Goal: Information Seeking & Learning: Learn about a topic

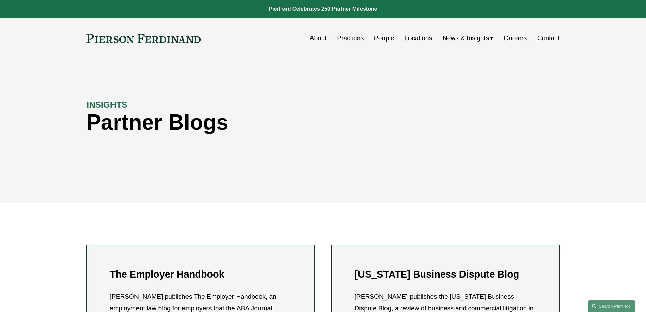
scroll to position [259, 0]
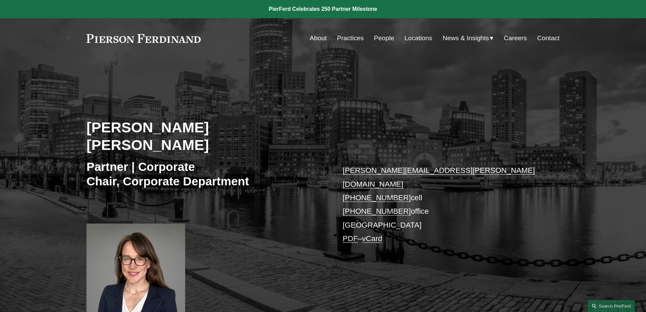
click at [378, 38] on link "People" at bounding box center [384, 38] width 20 height 13
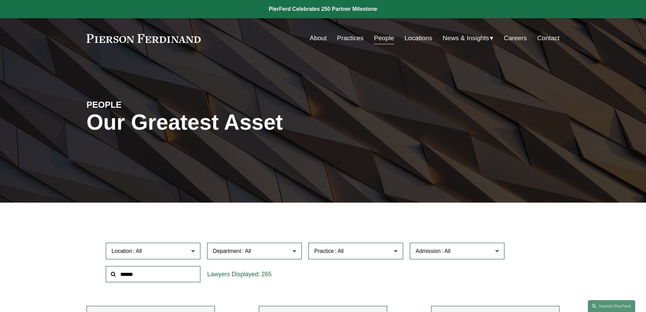
click at [182, 271] on input "text" at bounding box center [153, 274] width 95 height 17
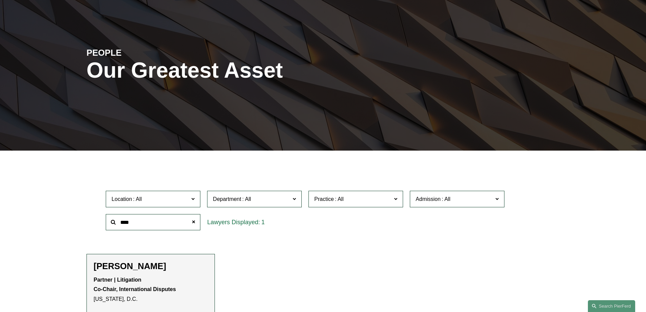
scroll to position [101, 0]
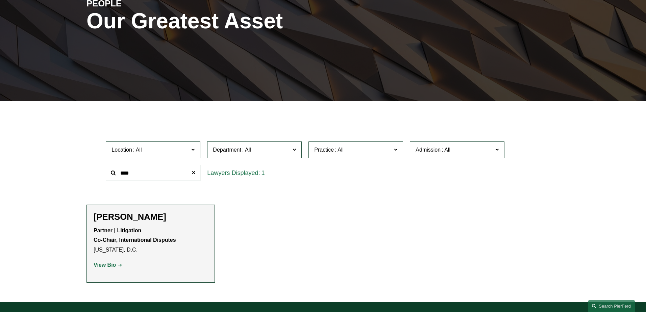
type input "****"
click at [110, 266] on strong "View Bio" at bounding box center [105, 265] width 22 height 6
click at [195, 173] on span at bounding box center [194, 173] width 14 height 14
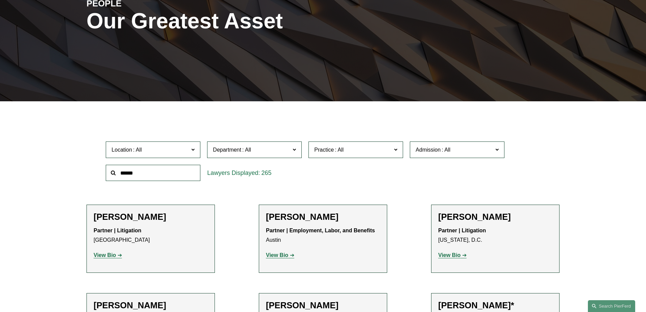
click at [147, 177] on input "text" at bounding box center [153, 173] width 95 height 17
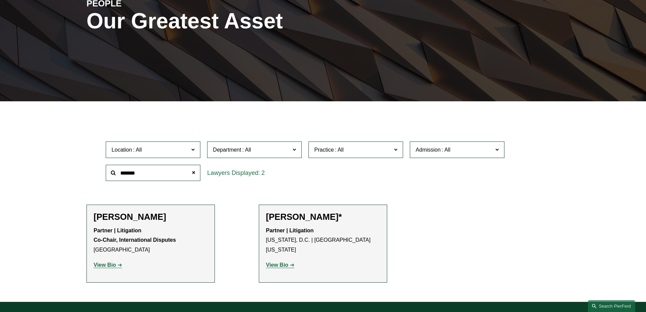
type input "*******"
click at [111, 264] on strong "View Bio" at bounding box center [105, 265] width 22 height 6
click at [194, 172] on span at bounding box center [194, 173] width 14 height 14
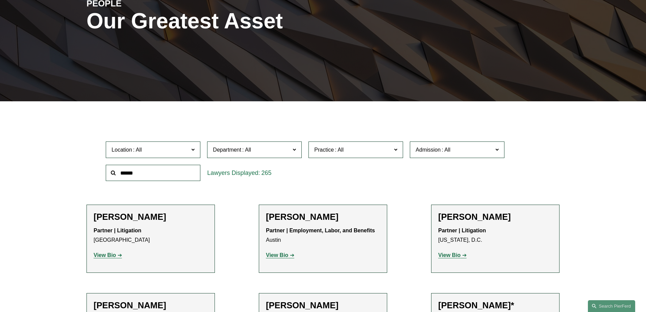
click at [153, 176] on input "text" at bounding box center [153, 173] width 95 height 17
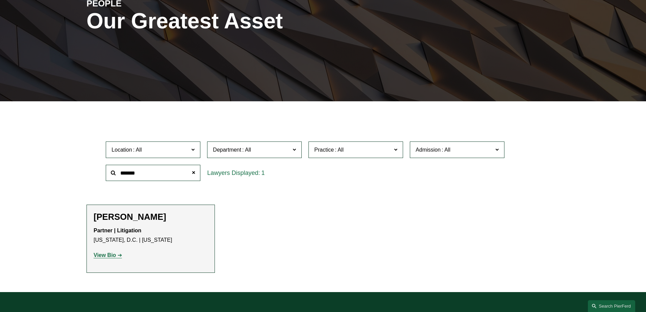
click at [118, 254] on link "View Bio" at bounding box center [108, 255] width 28 height 6
drag, startPoint x: 151, startPoint y: 174, endPoint x: 112, endPoint y: 165, distance: 39.3
click at [112, 165] on input "*******" at bounding box center [153, 173] width 95 height 17
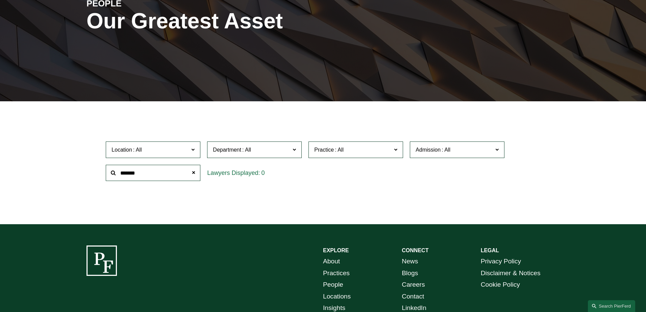
drag, startPoint x: 146, startPoint y: 175, endPoint x: 100, endPoint y: 166, distance: 46.8
click at [100, 166] on div "Location All Atlanta Austin Bellevue Boston Charlotte Chicago Cincinnati Clevel…" at bounding box center [322, 161] width 473 height 46
drag, startPoint x: 171, startPoint y: 176, endPoint x: 104, endPoint y: 168, distance: 67.0
click at [104, 168] on div "********" at bounding box center [152, 172] width 101 height 23
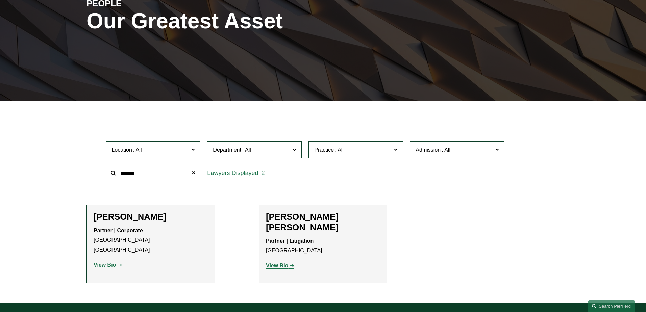
type input "*******"
click at [284, 263] on strong "View Bio" at bounding box center [277, 266] width 22 height 6
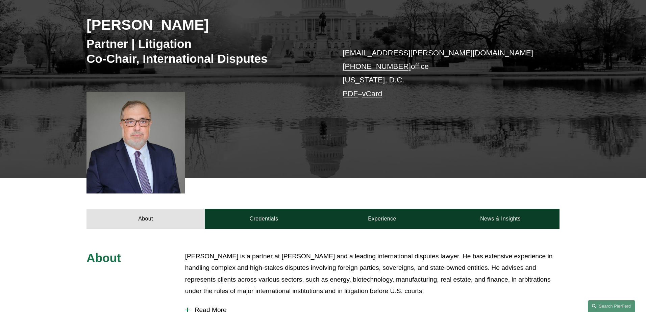
scroll to position [169, 0]
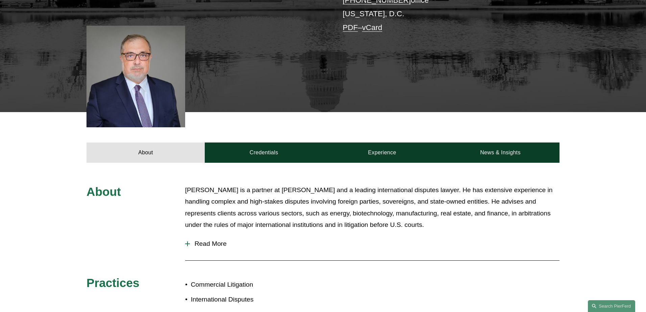
click at [212, 242] on span "Read More" at bounding box center [375, 243] width 370 height 7
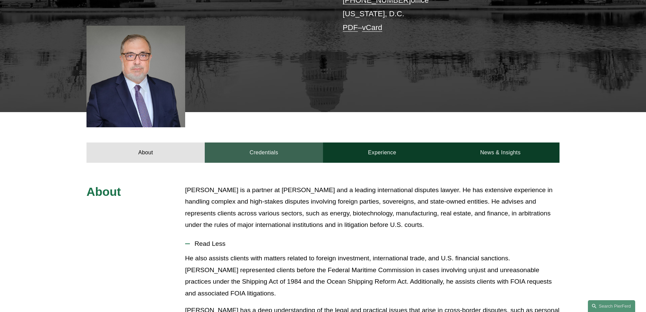
click at [264, 155] on link "Credentials" at bounding box center [264, 153] width 118 height 20
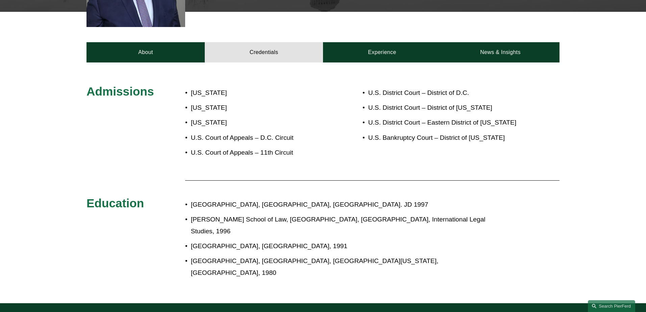
scroll to position [270, 0]
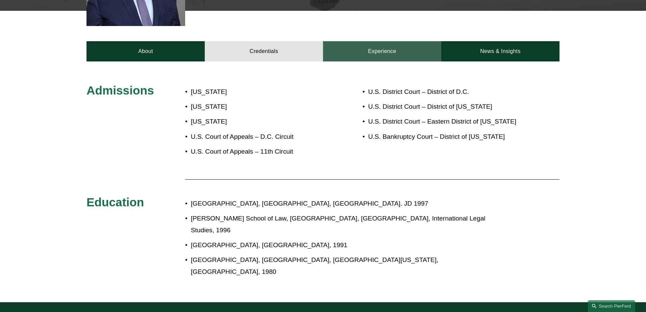
click at [385, 49] on link "Experience" at bounding box center [382, 51] width 118 height 20
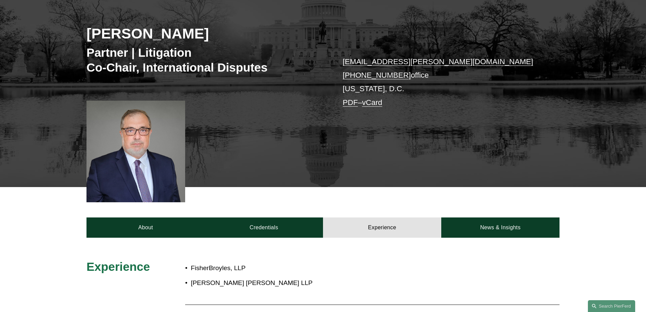
scroll to position [135, 0]
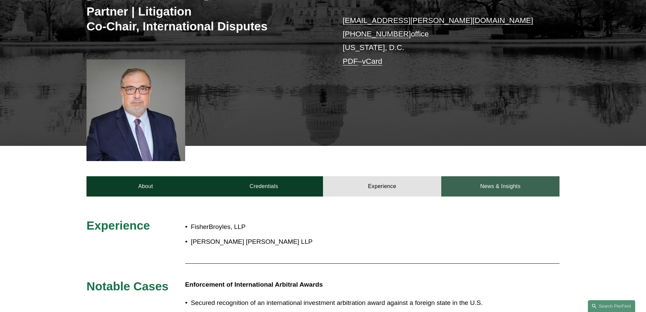
click at [498, 185] on link "News & Insights" at bounding box center [500, 186] width 118 height 20
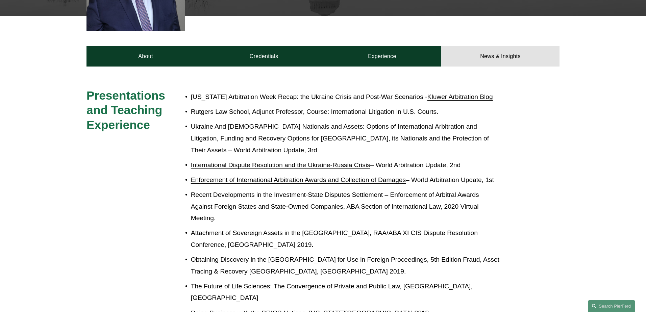
scroll to position [270, 0]
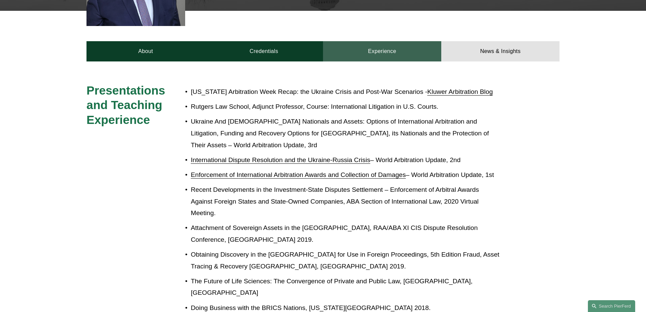
click at [399, 44] on link "Experience" at bounding box center [382, 51] width 118 height 20
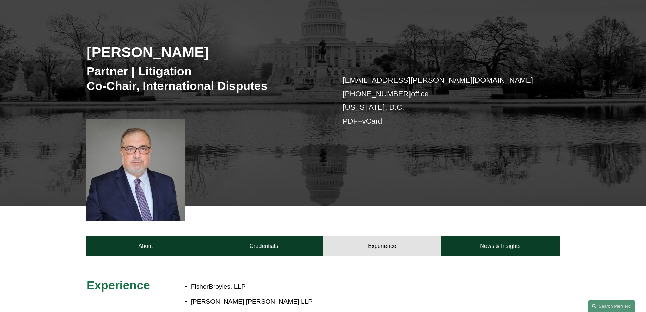
scroll to position [0, 0]
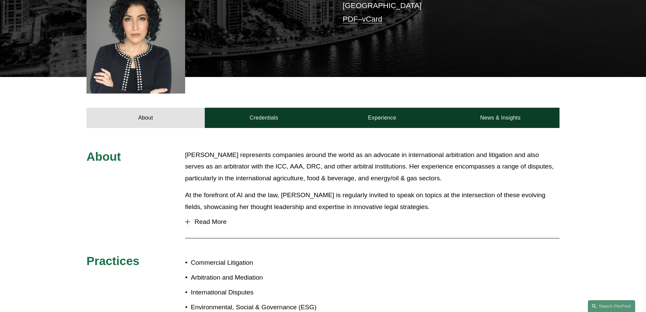
scroll to position [236, 0]
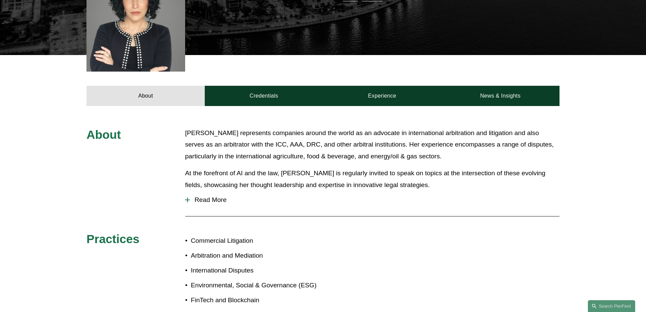
click at [209, 196] on span "Read More" at bounding box center [375, 199] width 370 height 7
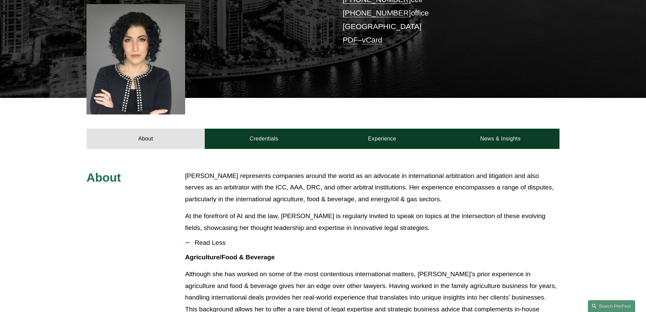
scroll to position [135, 0]
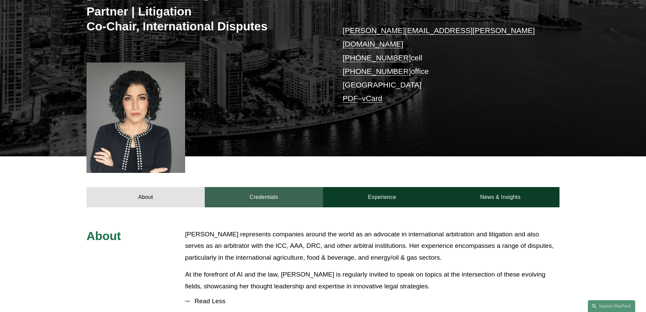
click at [274, 187] on link "Credentials" at bounding box center [264, 197] width 118 height 20
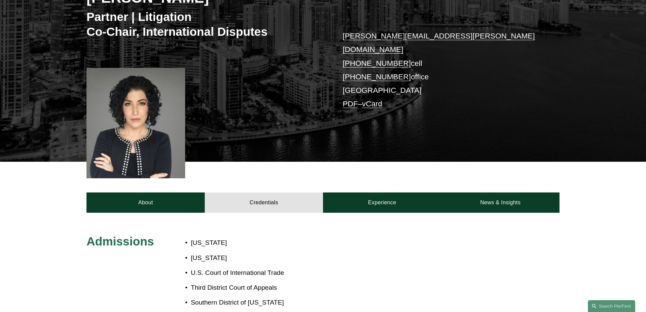
scroll to position [68, 0]
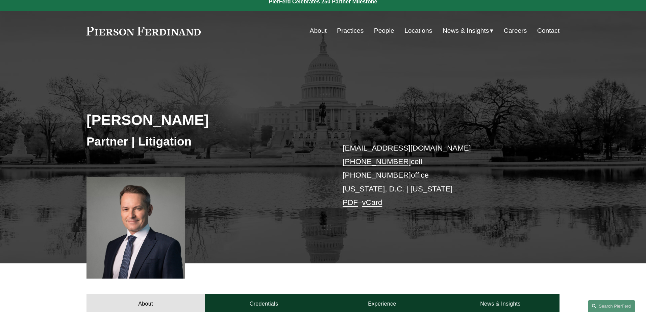
scroll to position [169, 0]
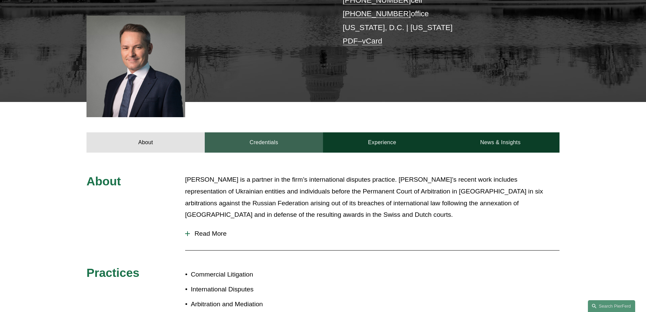
click at [290, 147] on link "Credentials" at bounding box center [264, 142] width 118 height 20
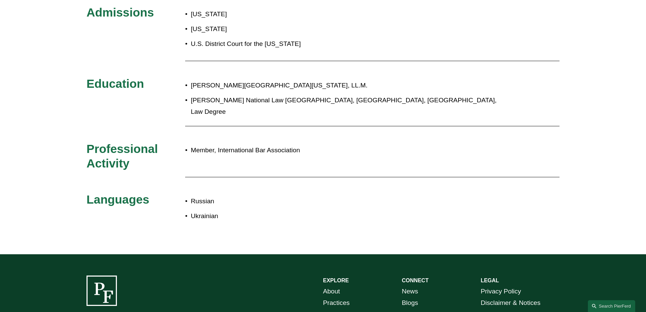
scroll to position [203, 0]
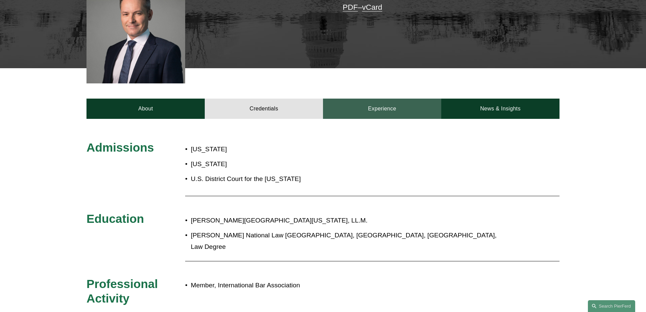
click at [390, 111] on link "Experience" at bounding box center [382, 109] width 118 height 20
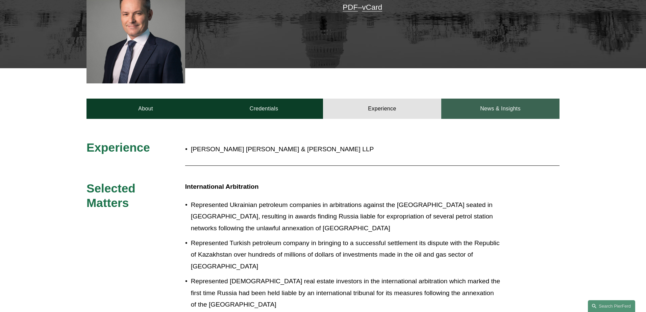
click at [499, 108] on link "News & Insights" at bounding box center [500, 109] width 118 height 20
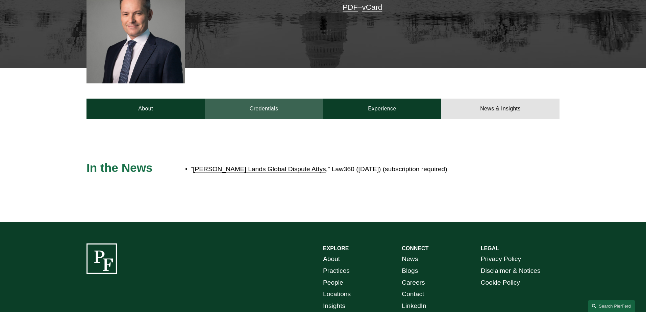
click at [264, 108] on link "Credentials" at bounding box center [264, 109] width 118 height 20
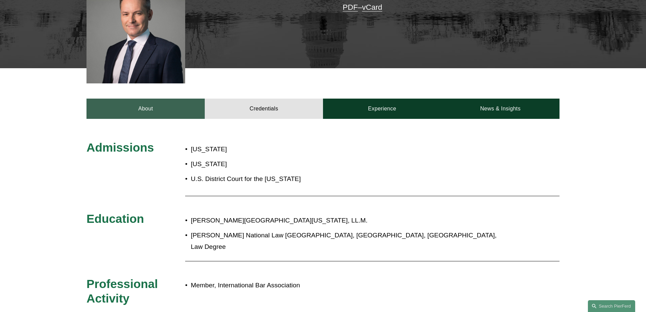
click at [158, 112] on link "About" at bounding box center [145, 109] width 118 height 20
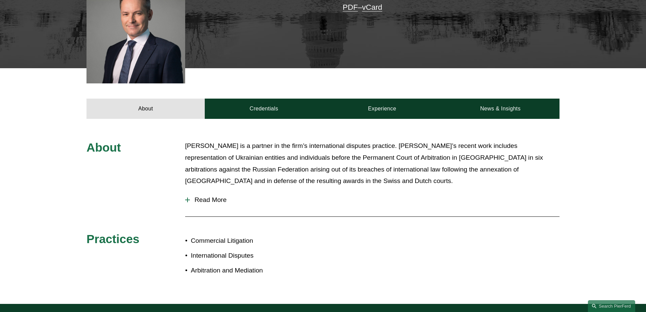
click at [208, 201] on span "Read More" at bounding box center [375, 199] width 370 height 7
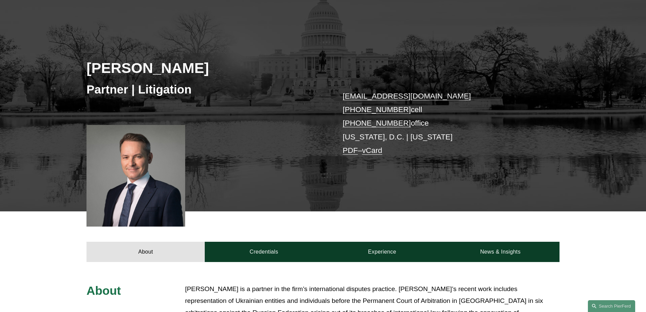
scroll to position [34, 0]
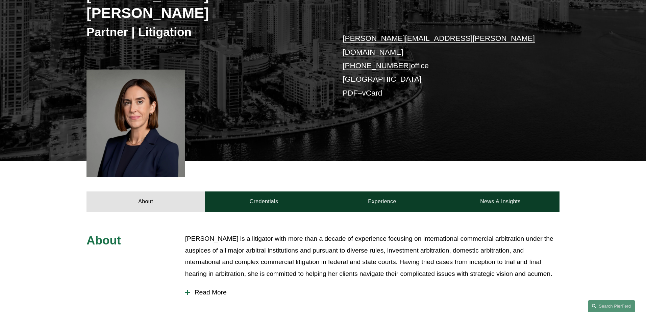
scroll to position [169, 0]
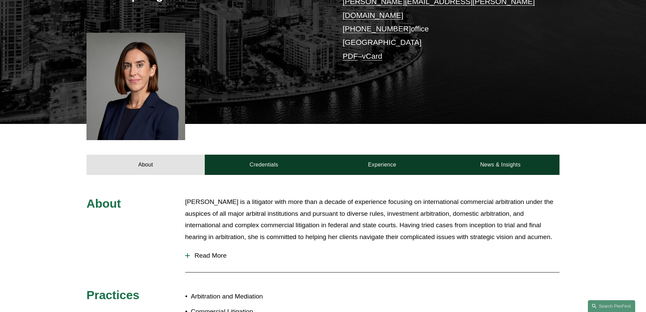
click at [209, 252] on span "Read More" at bounding box center [375, 255] width 370 height 7
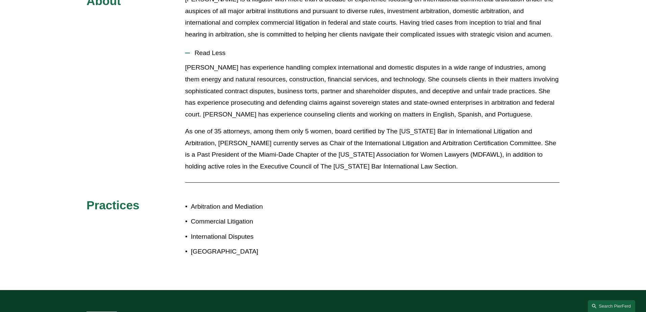
scroll to position [203, 0]
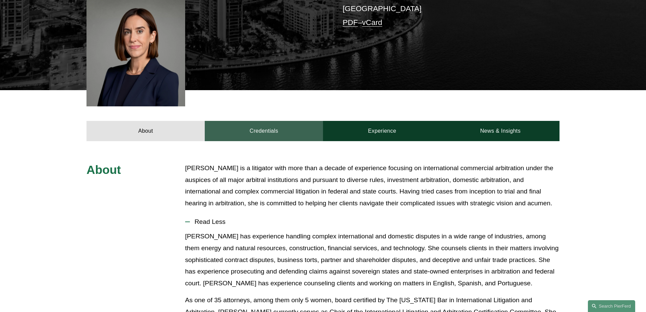
click at [254, 121] on link "Credentials" at bounding box center [264, 131] width 118 height 20
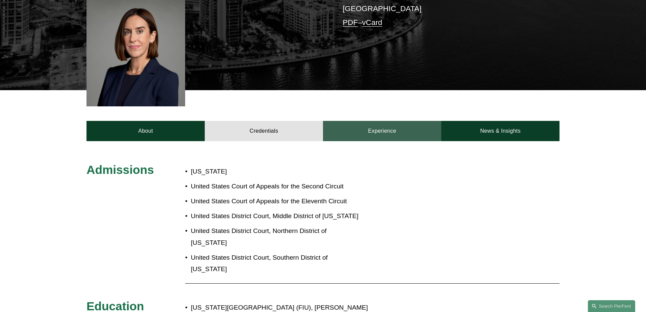
click at [355, 121] on link "Experience" at bounding box center [382, 131] width 118 height 20
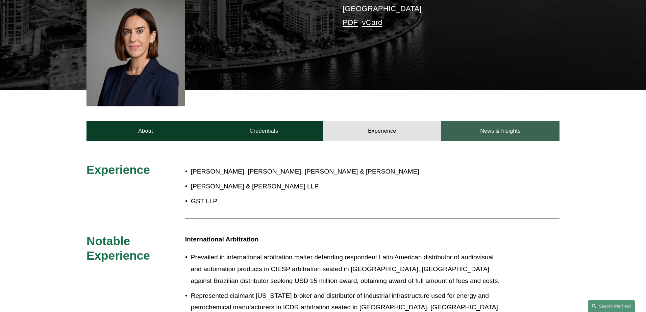
click at [513, 121] on link "News & Insights" at bounding box center [500, 131] width 118 height 20
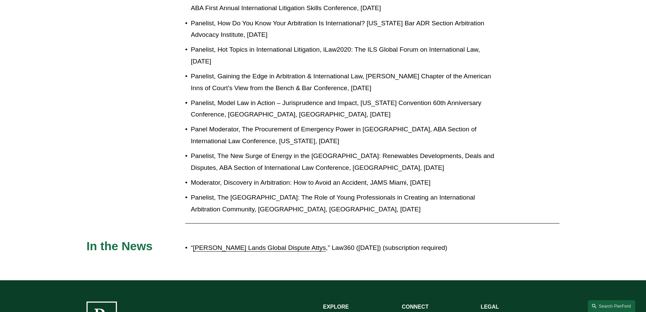
scroll to position [473, 0]
